Goal: Task Accomplishment & Management: Use online tool/utility

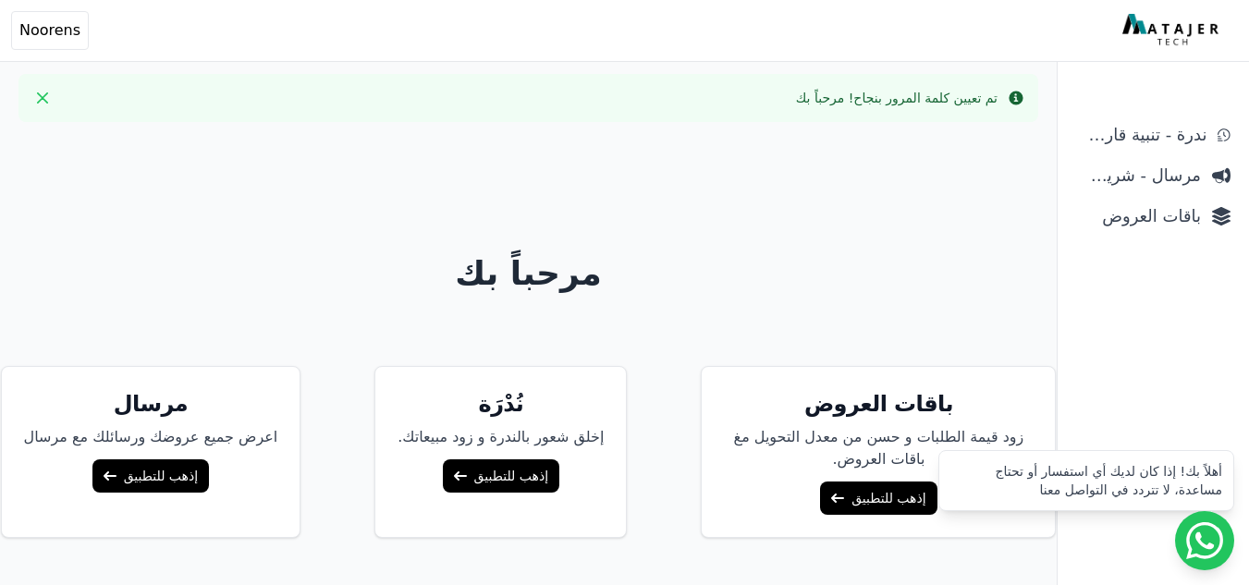
scroll to position [137, 0]
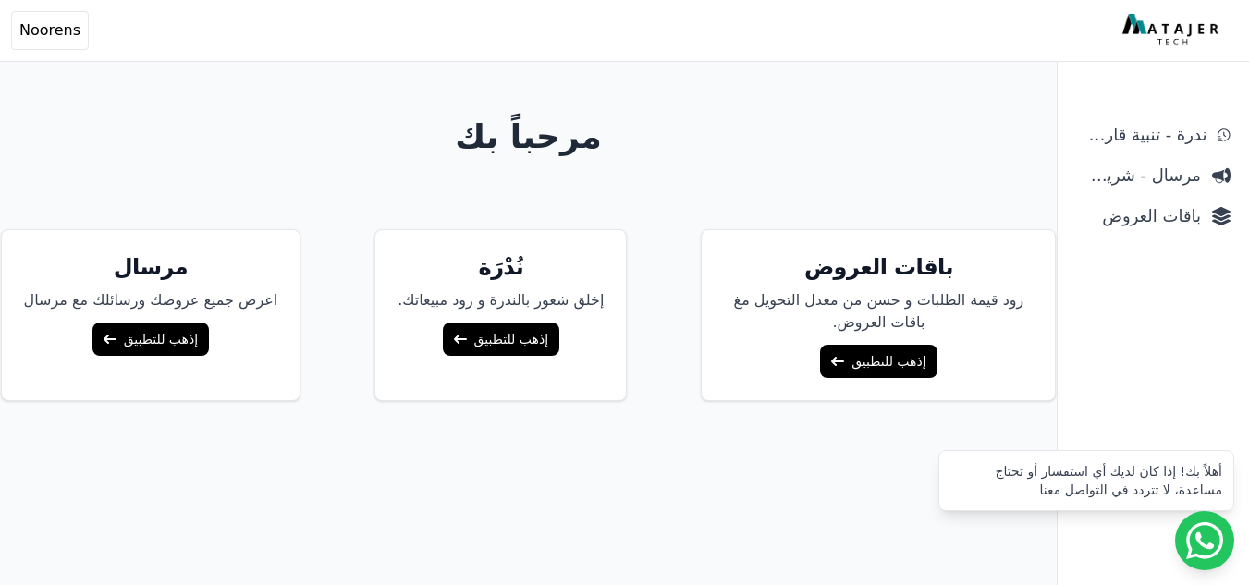
click at [871, 372] on link "إذهب للتطبيق" at bounding box center [878, 361] width 117 height 33
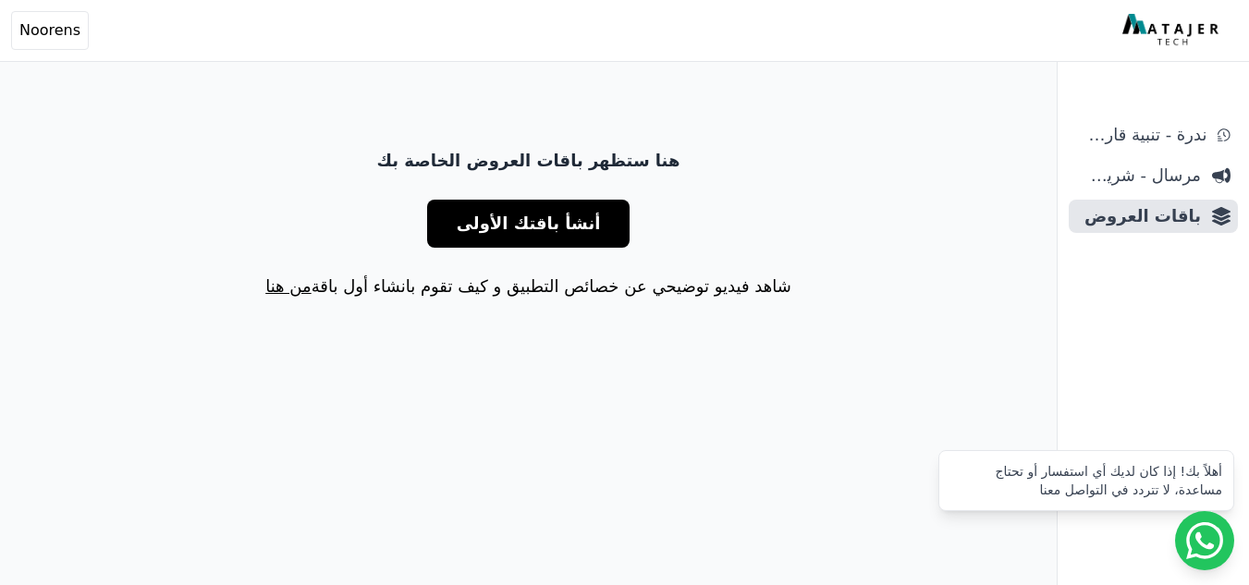
click at [564, 225] on span "أنشأ باقتك الأولى" at bounding box center [529, 224] width 144 height 26
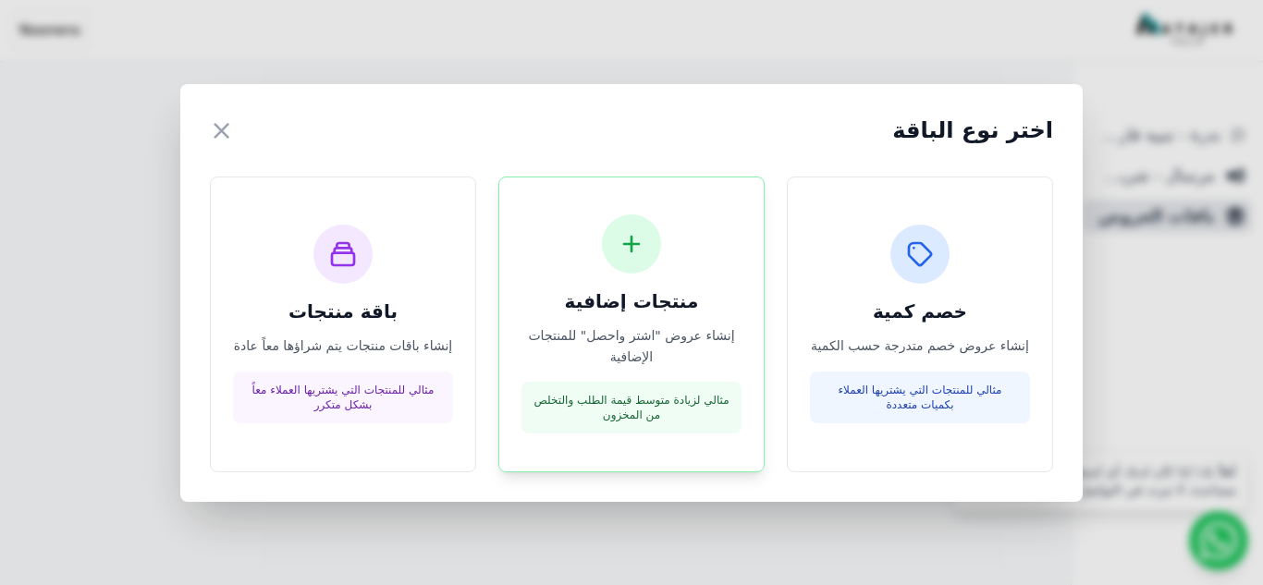
click at [632, 261] on div at bounding box center [631, 244] width 59 height 59
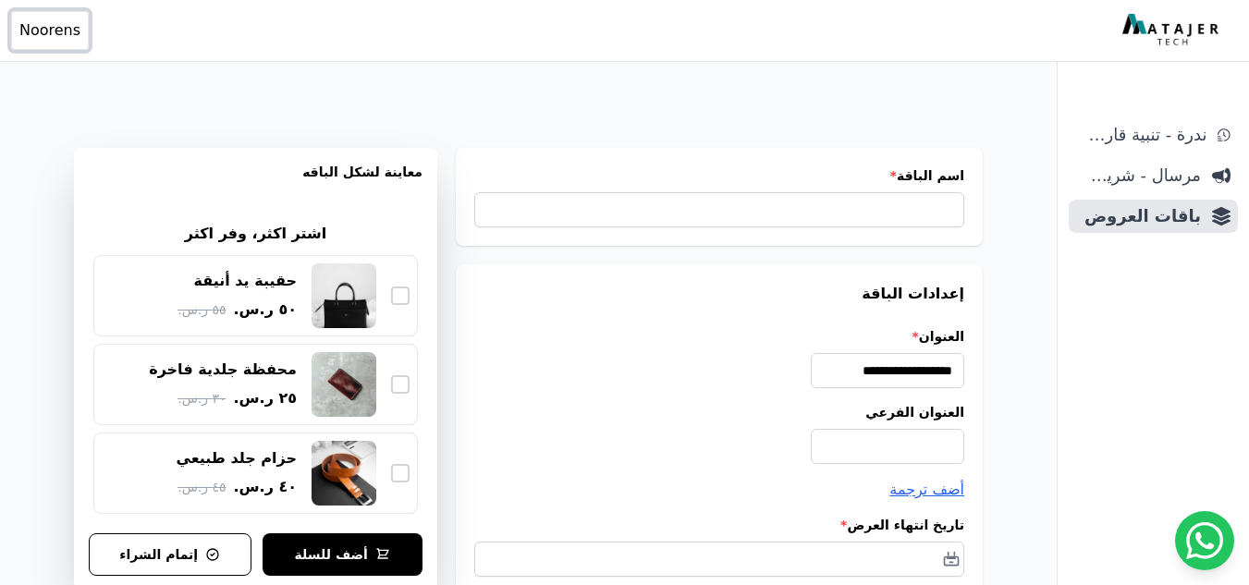
click at [52, 28] on span "Noorens" at bounding box center [49, 30] width 61 height 22
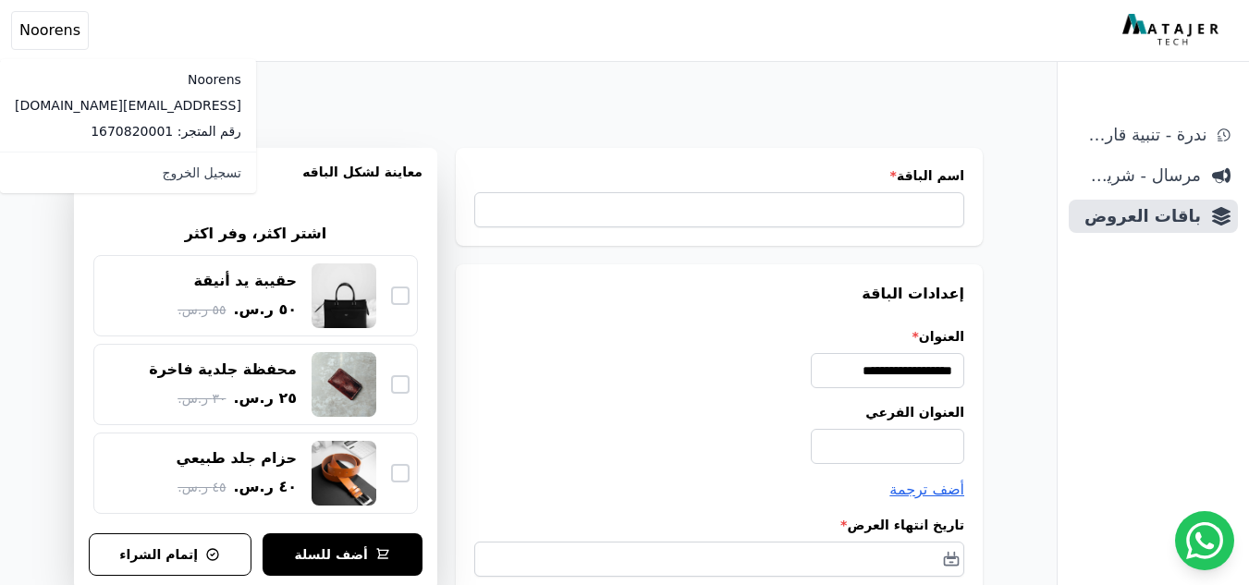
click at [1162, 37] on img at bounding box center [1173, 30] width 101 height 33
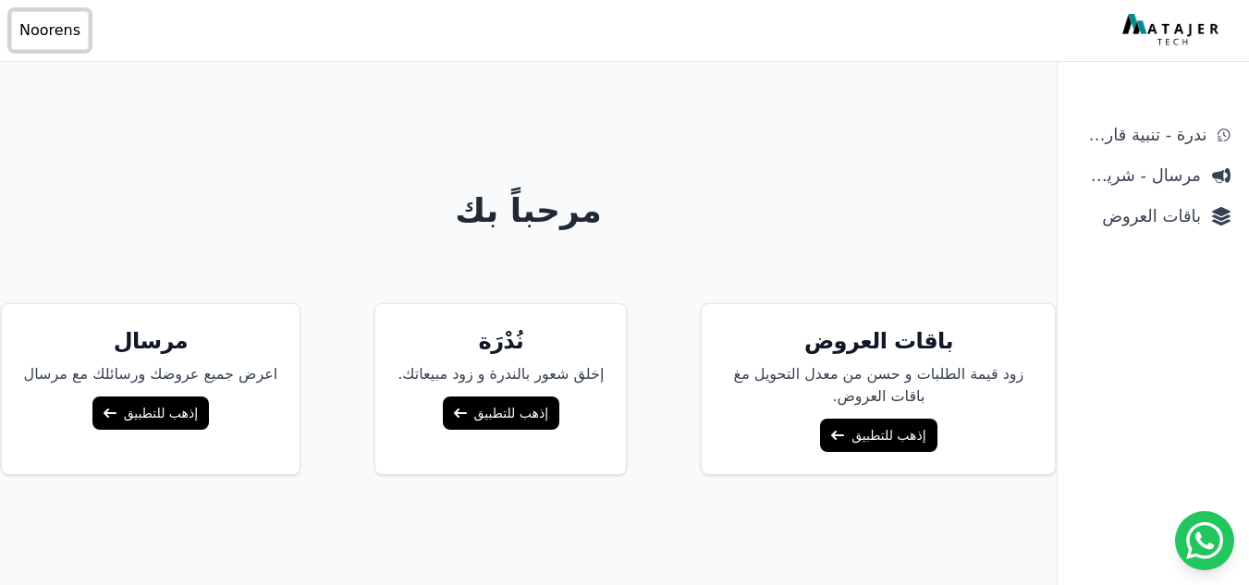
click at [62, 33] on span "Noorens" at bounding box center [49, 30] width 61 height 22
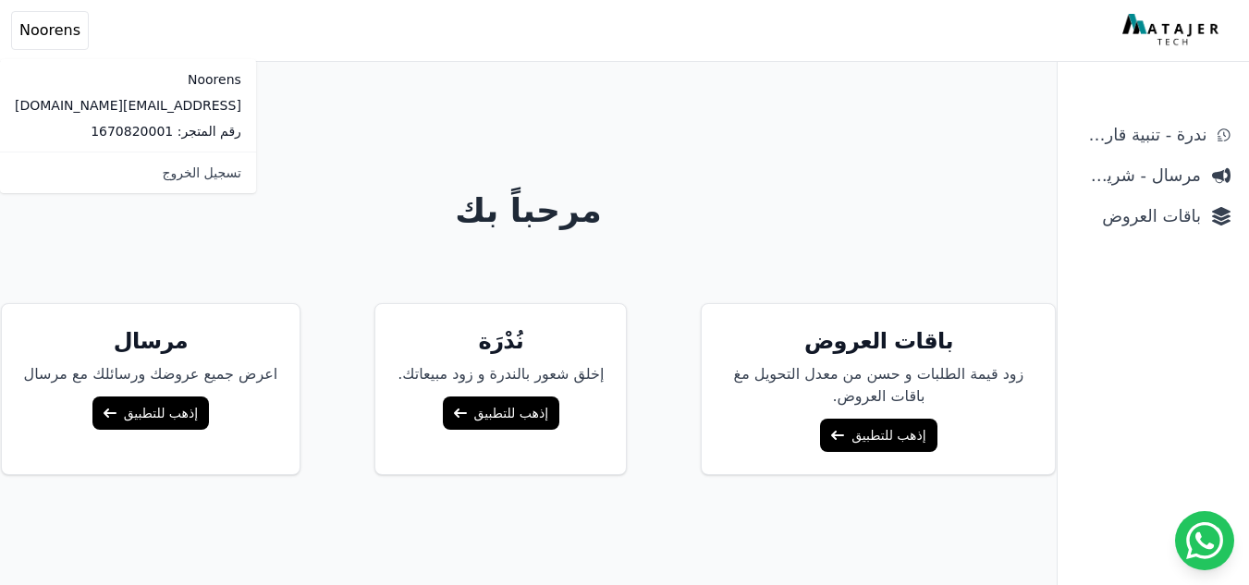
click at [136, 118] on div "Noorens noorstore529@gmail.com رقم المتجر: 1670820001" at bounding box center [128, 105] width 256 height 92
click at [259, 110] on div "مرحباً بك باقات العروض زود قيمة الطلبات و حسن من معدل التحويل مغ باقات العروض. …" at bounding box center [528, 366] width 1057 height 585
